Goal: Browse casually

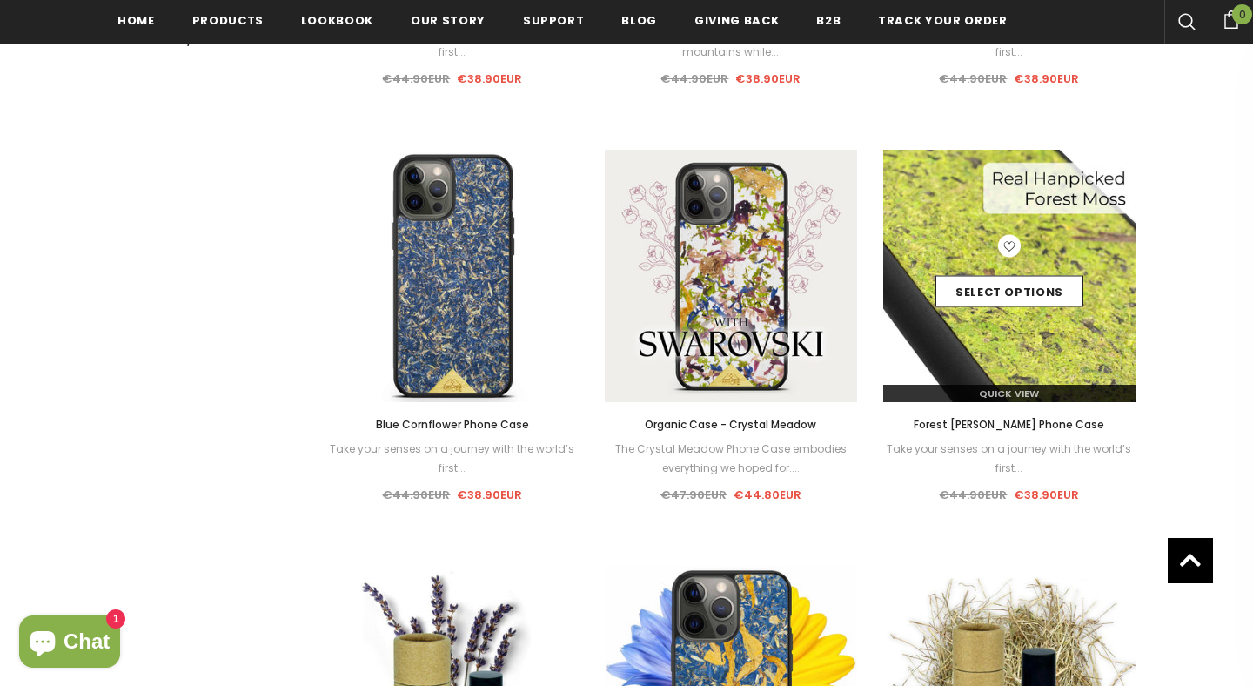
scroll to position [1149, 0]
click at [975, 329] on img at bounding box center [1009, 277] width 252 height 252
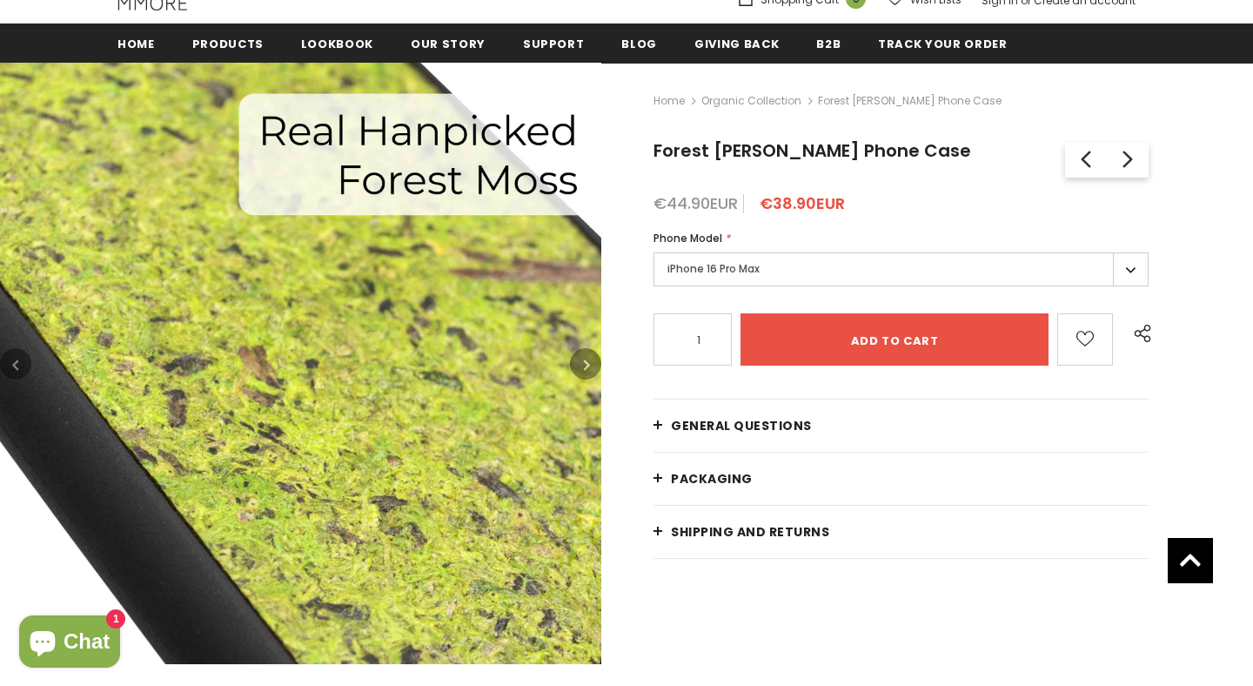
scroll to position [214, 0]
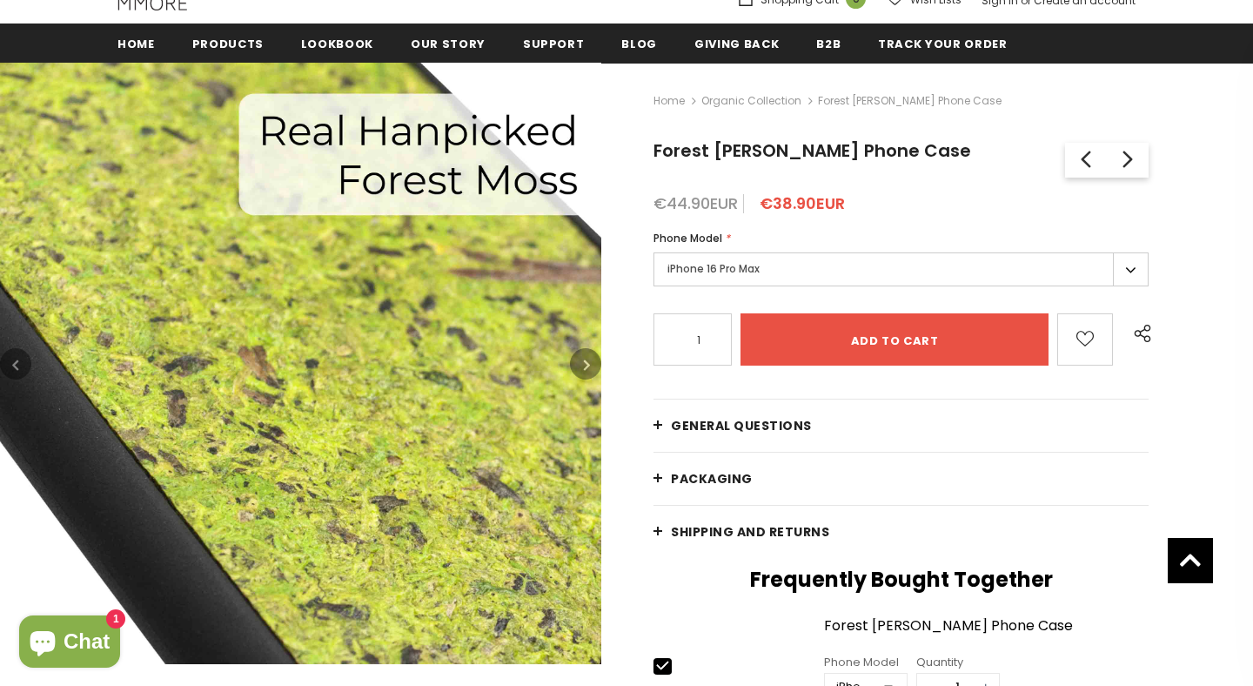
click at [584, 356] on icon "button" at bounding box center [587, 364] width 6 height 17
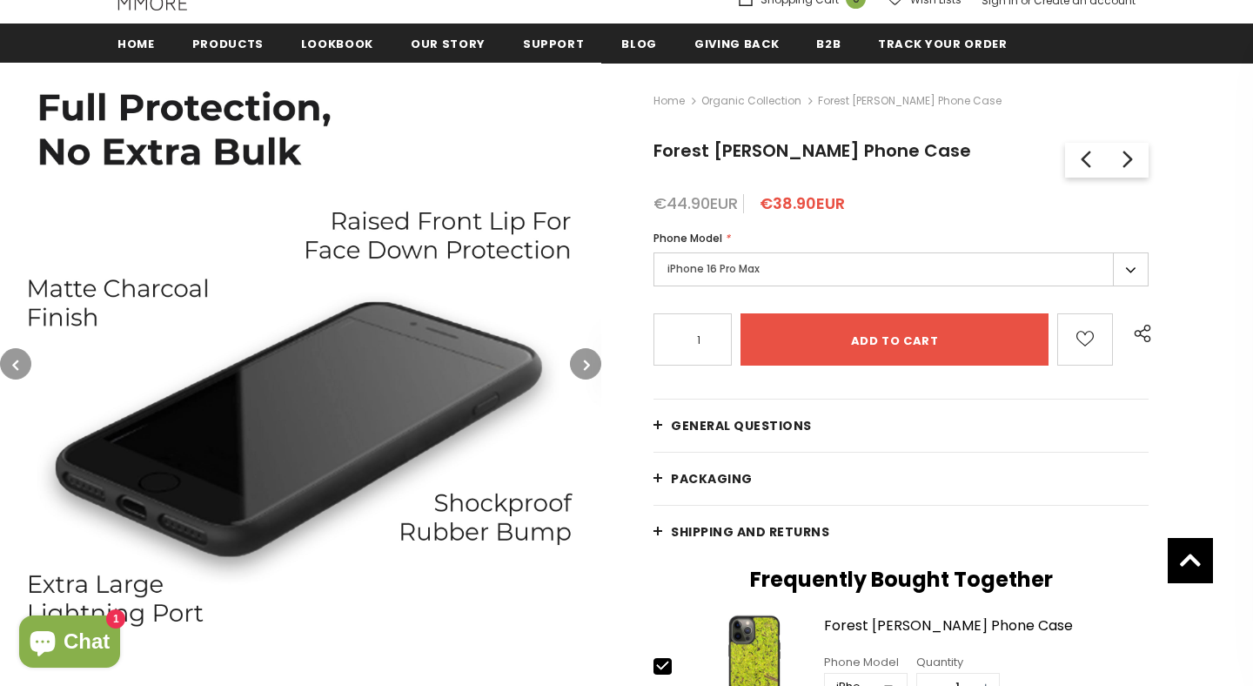
click at [584, 356] on icon "button" at bounding box center [587, 364] width 6 height 17
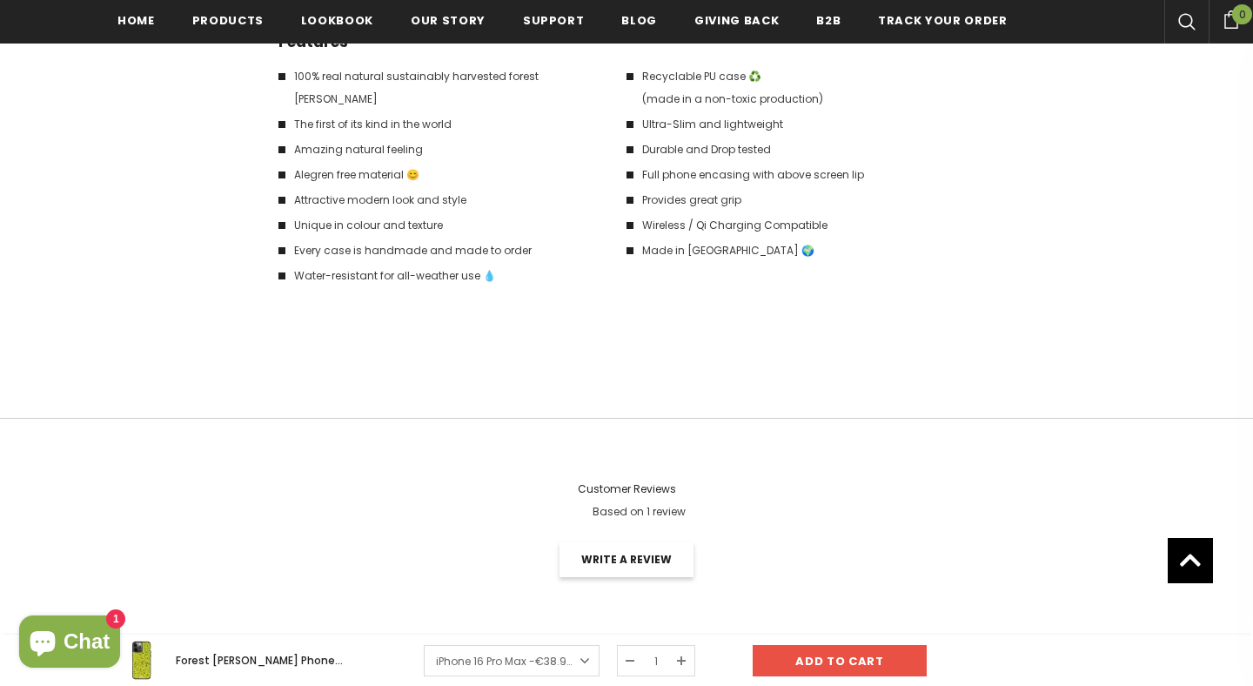
scroll to position [3080, 0]
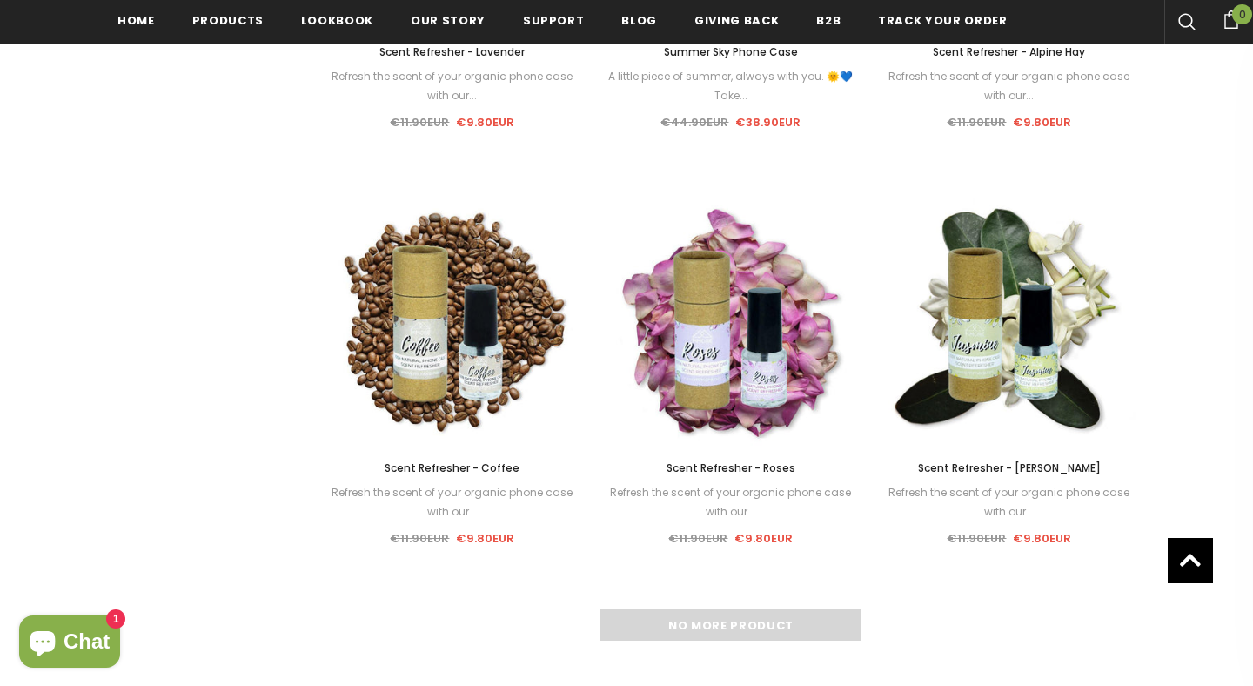
scroll to position [1918, 0]
